Goal: Transaction & Acquisition: Book appointment/travel/reservation

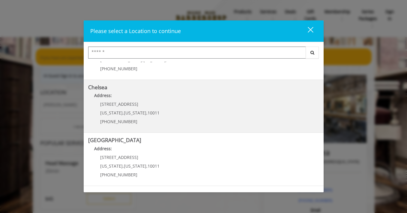
scroll to position [36, 0]
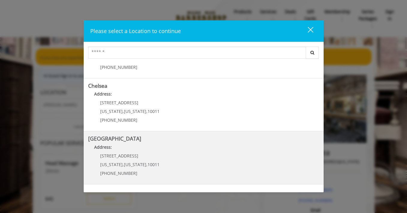
click at [193, 148] on Street "Address:" at bounding box center [203, 149] width 231 height 10
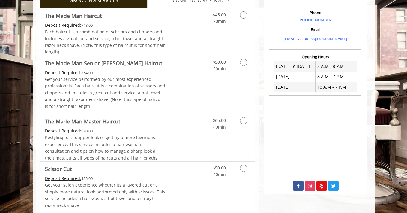
scroll to position [178, 0]
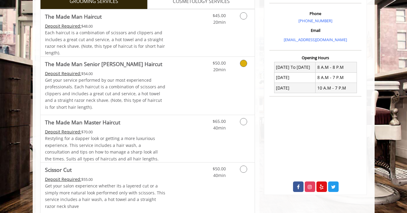
click at [186, 81] on link "Discounted Price" at bounding box center [183, 86] width 36 height 58
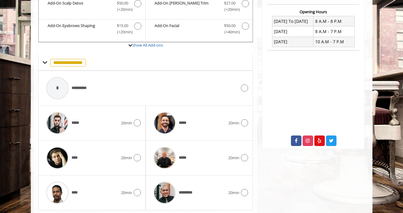
scroll to position [241, 0]
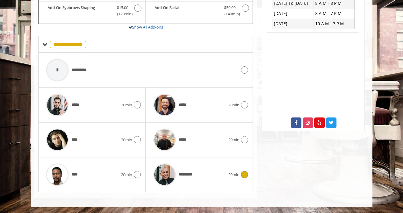
click at [235, 172] on span "20min" at bounding box center [234, 174] width 11 height 6
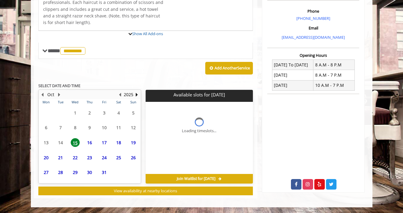
scroll to position [235, 0]
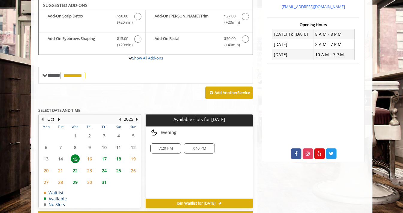
click at [120, 158] on span "18" at bounding box center [118, 158] width 9 height 9
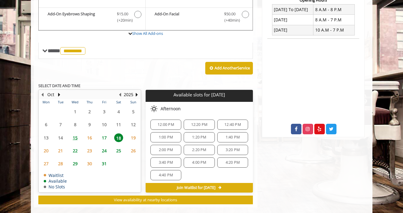
scroll to position [57, 0]
click at [106, 136] on span "17" at bounding box center [104, 137] width 9 height 9
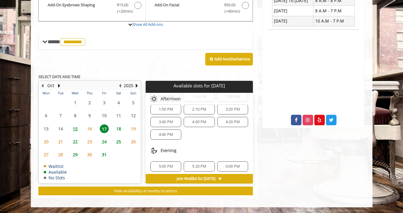
scroll to position [76, 0]
